Goal: Information Seeking & Learning: Learn about a topic

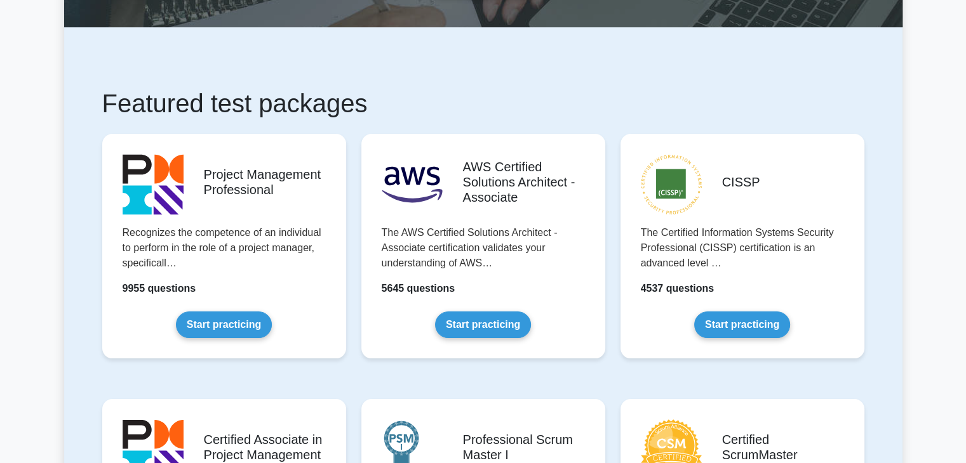
scroll to position [190, 0]
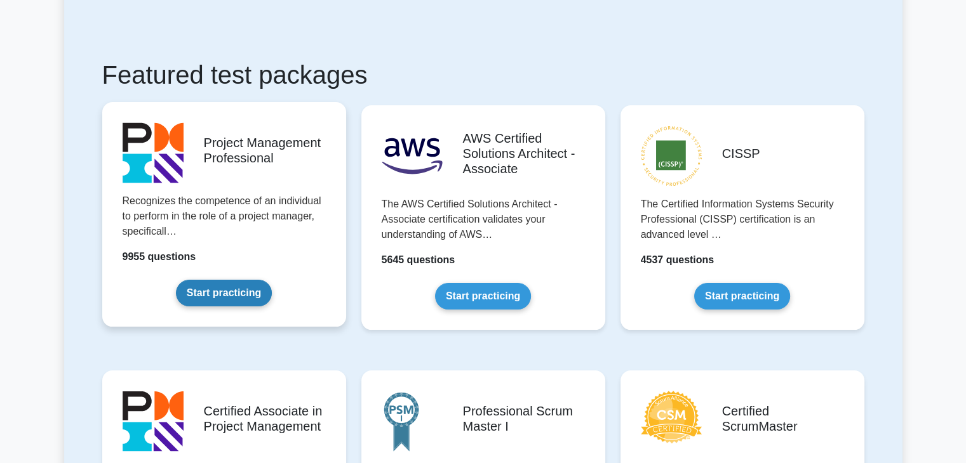
click at [251, 297] on link "Start practicing" at bounding box center [224, 293] width 96 height 27
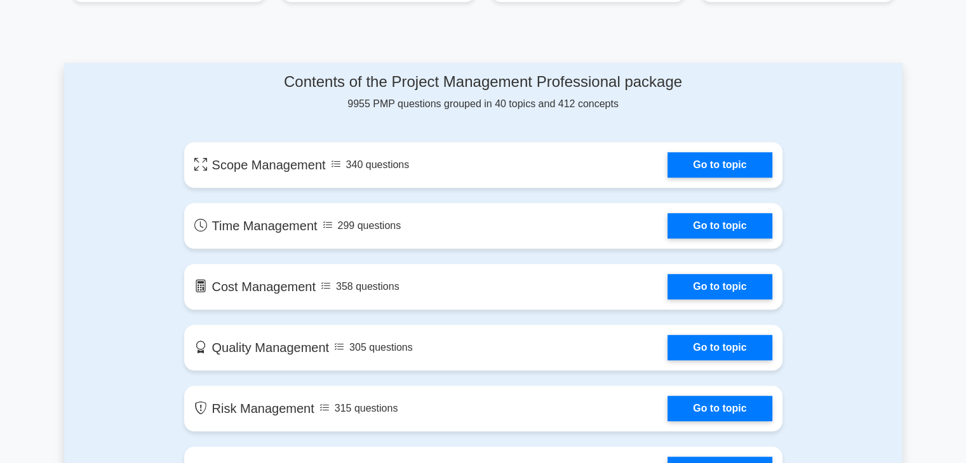
scroll to position [677, 0]
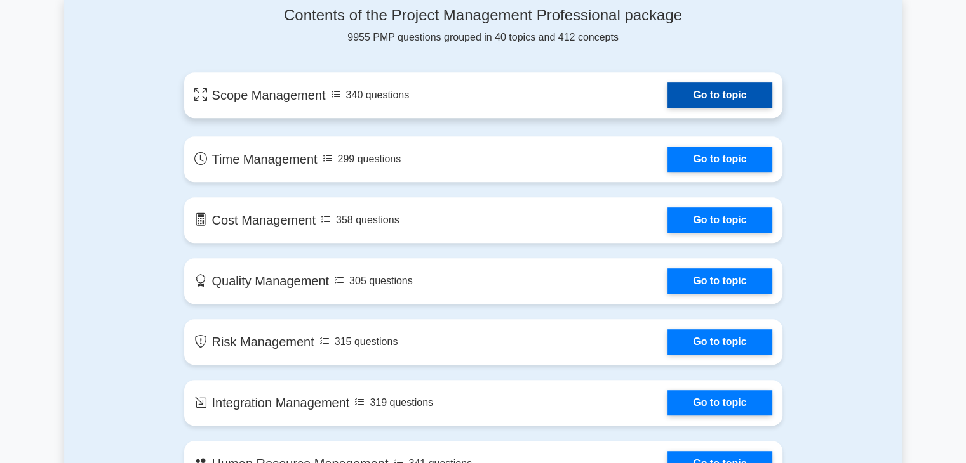
click at [667, 108] on link "Go to topic" at bounding box center [719, 95] width 104 height 25
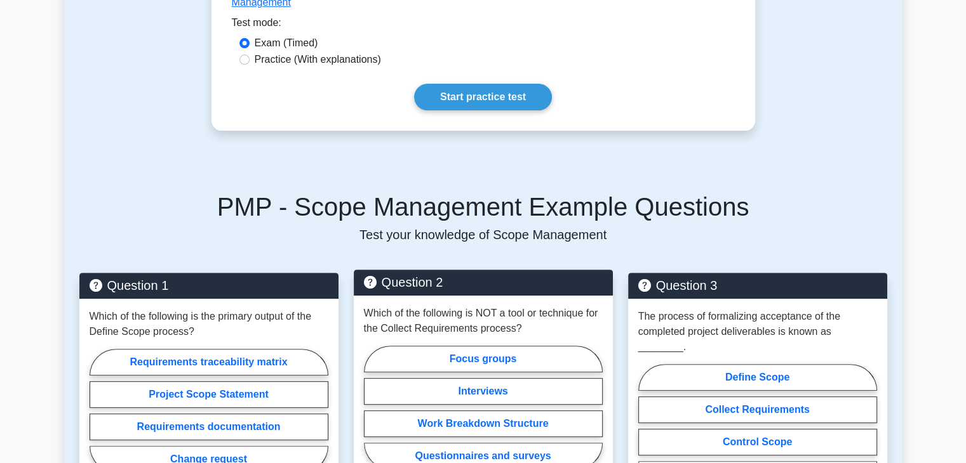
scroll to position [127, 0]
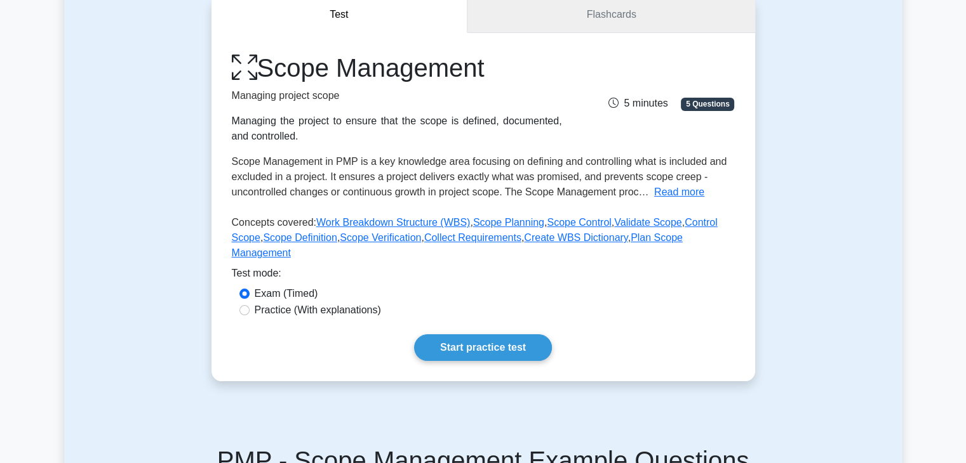
click at [604, 0] on link "Flashcards" at bounding box center [610, 15] width 287 height 36
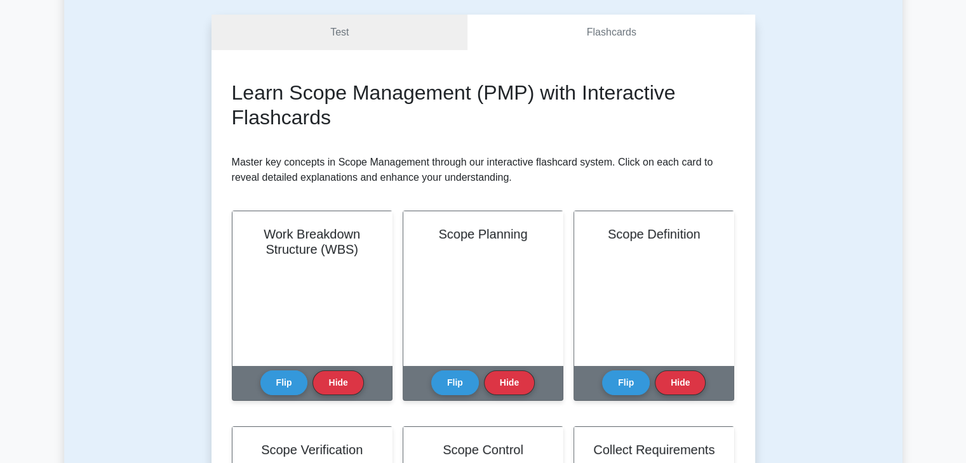
scroll to position [127, 0]
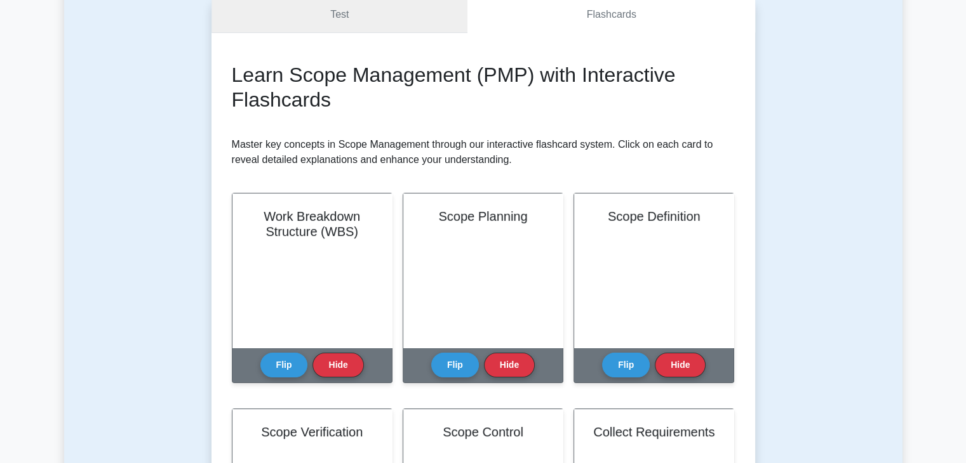
click at [319, 11] on link "Test" at bounding box center [339, 15] width 256 height 36
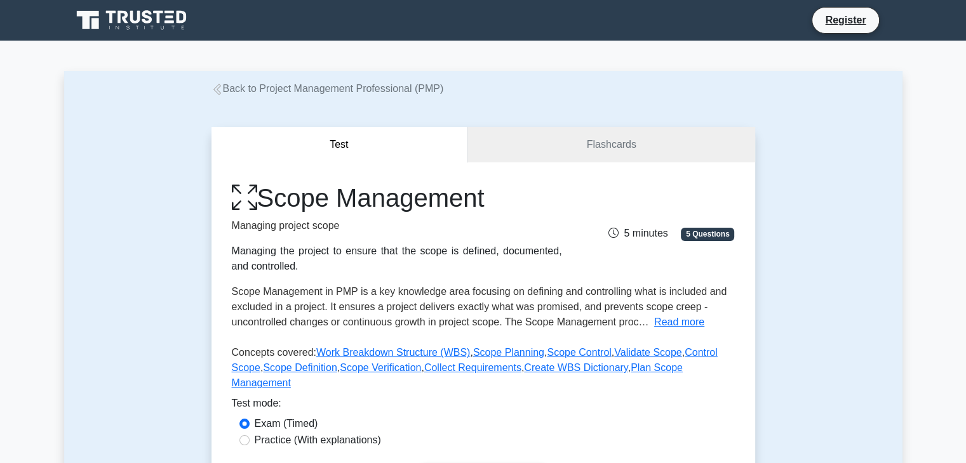
click at [150, 15] on icon at bounding box center [133, 20] width 122 height 24
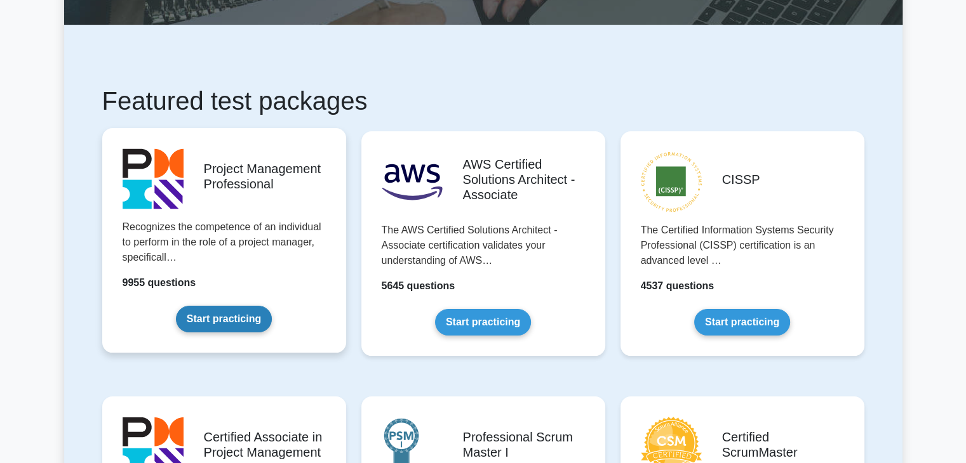
scroll to position [317, 0]
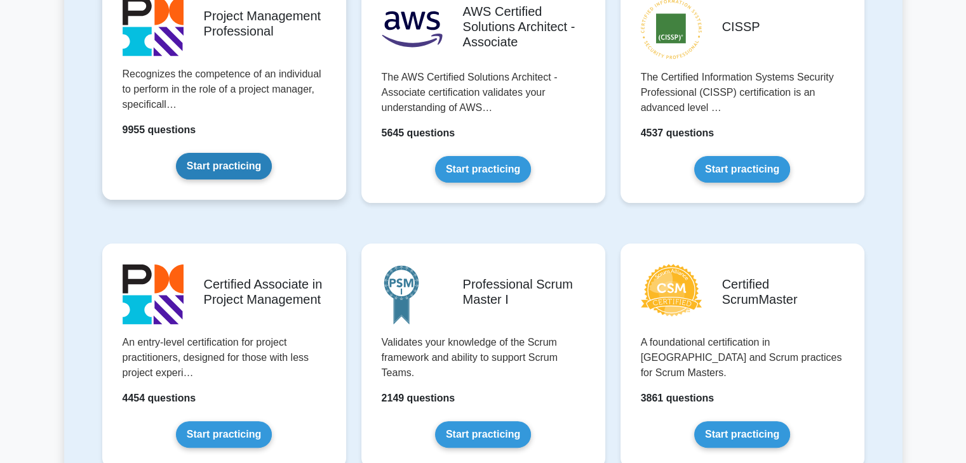
click at [255, 153] on link "Start practicing" at bounding box center [224, 166] width 96 height 27
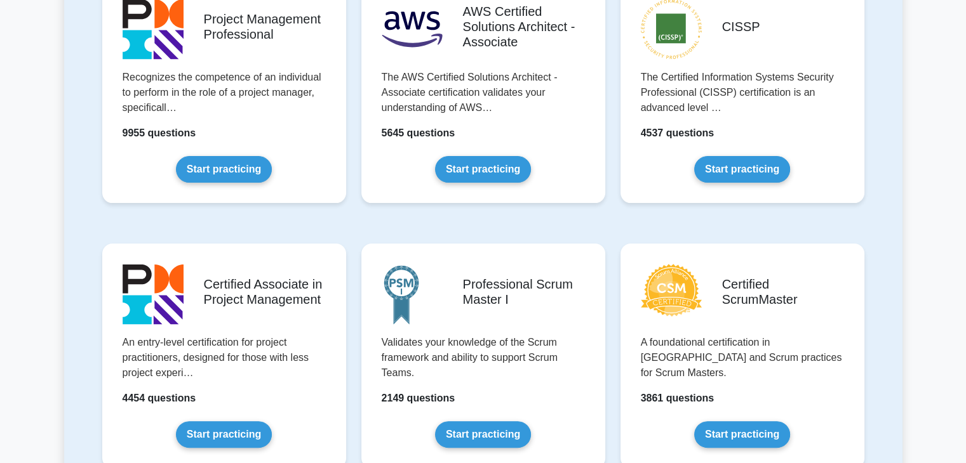
scroll to position [254, 0]
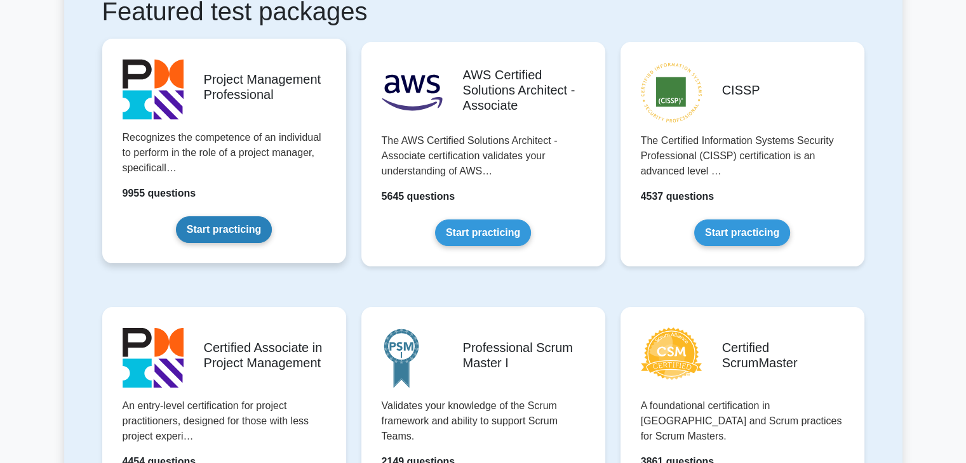
click at [262, 216] on link "Start practicing" at bounding box center [224, 229] width 96 height 27
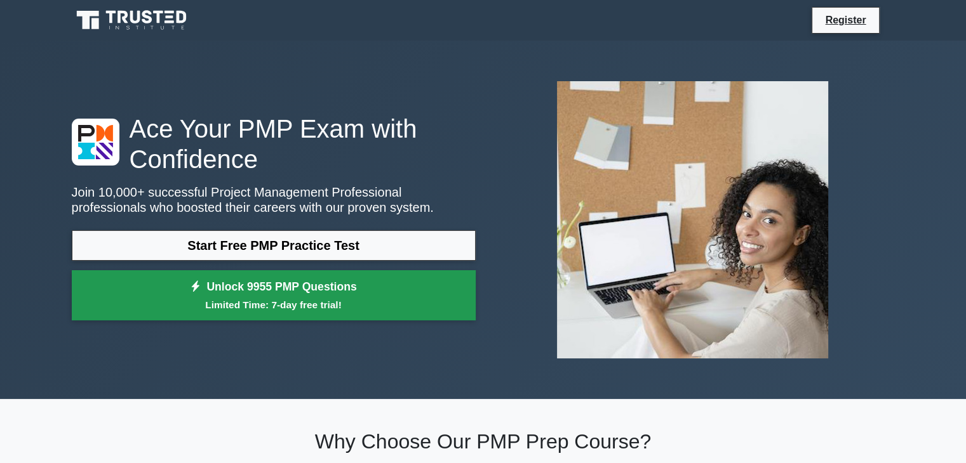
click at [311, 305] on small "Limited Time: 7-day free trial!" at bounding box center [274, 305] width 372 height 15
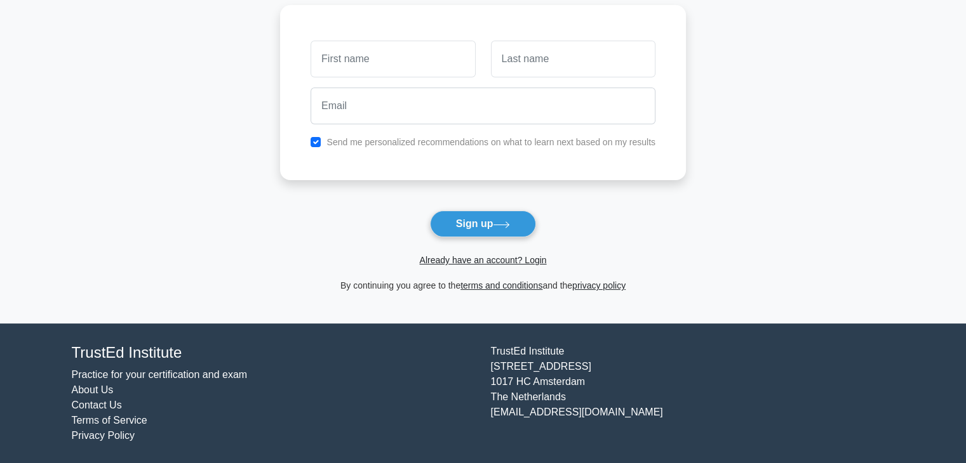
scroll to position [95, 0]
